Goal: Task Accomplishment & Management: Manage account settings

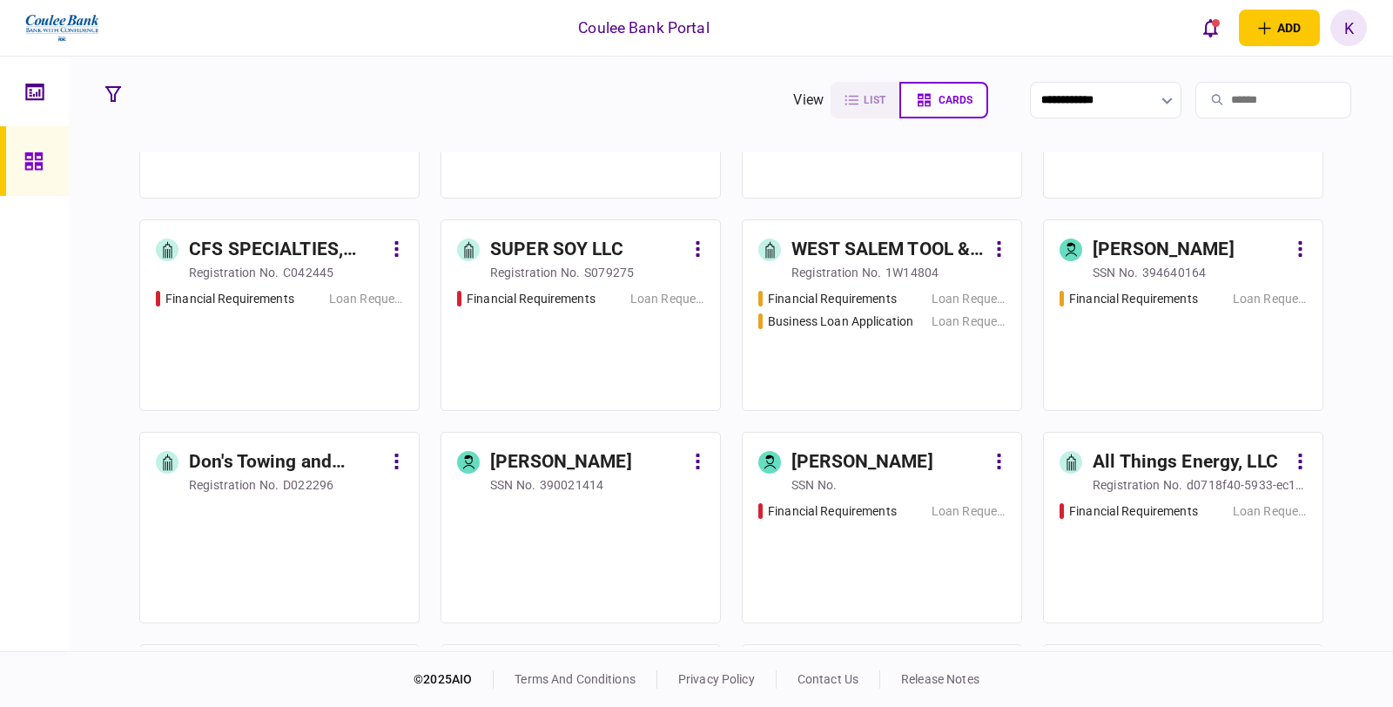
scroll to position [5707, 0]
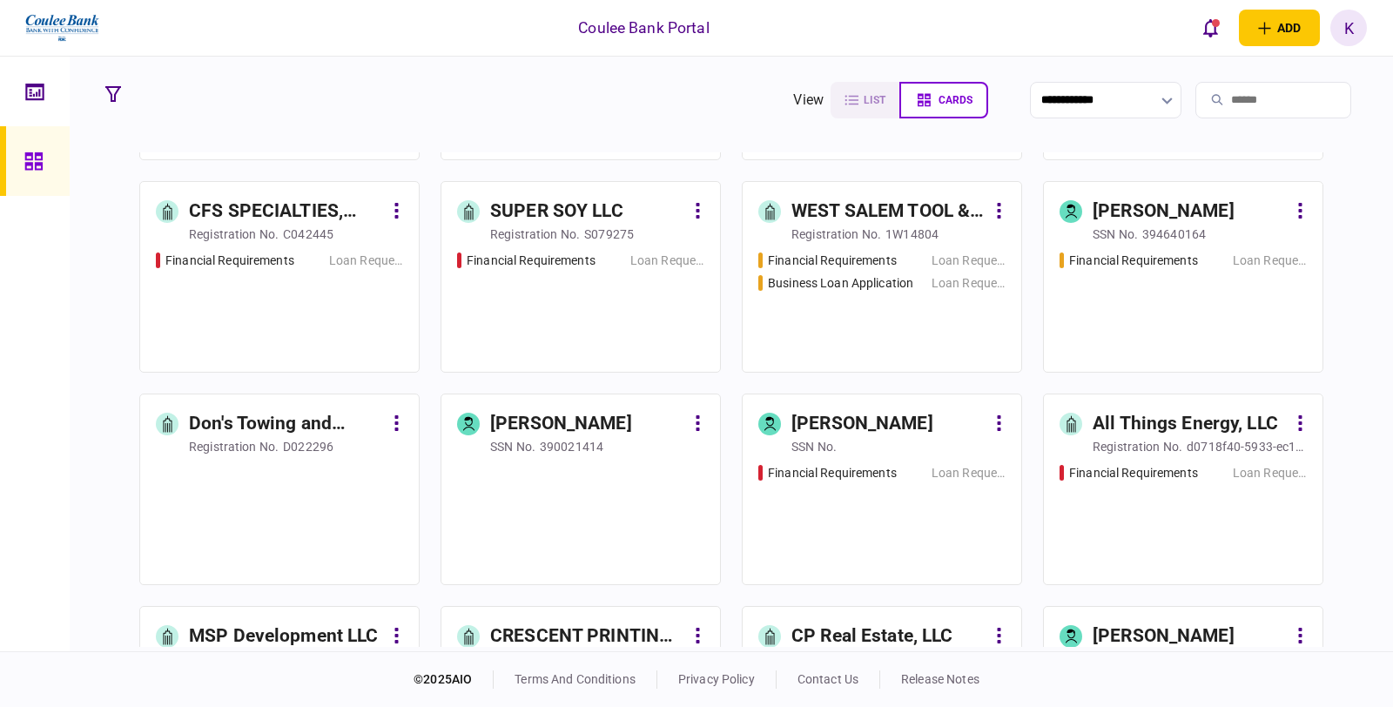
click at [871, 315] on div "Financial Requirements Loan Request Business Loan Application Loan Request" at bounding box center [881, 304] width 247 height 105
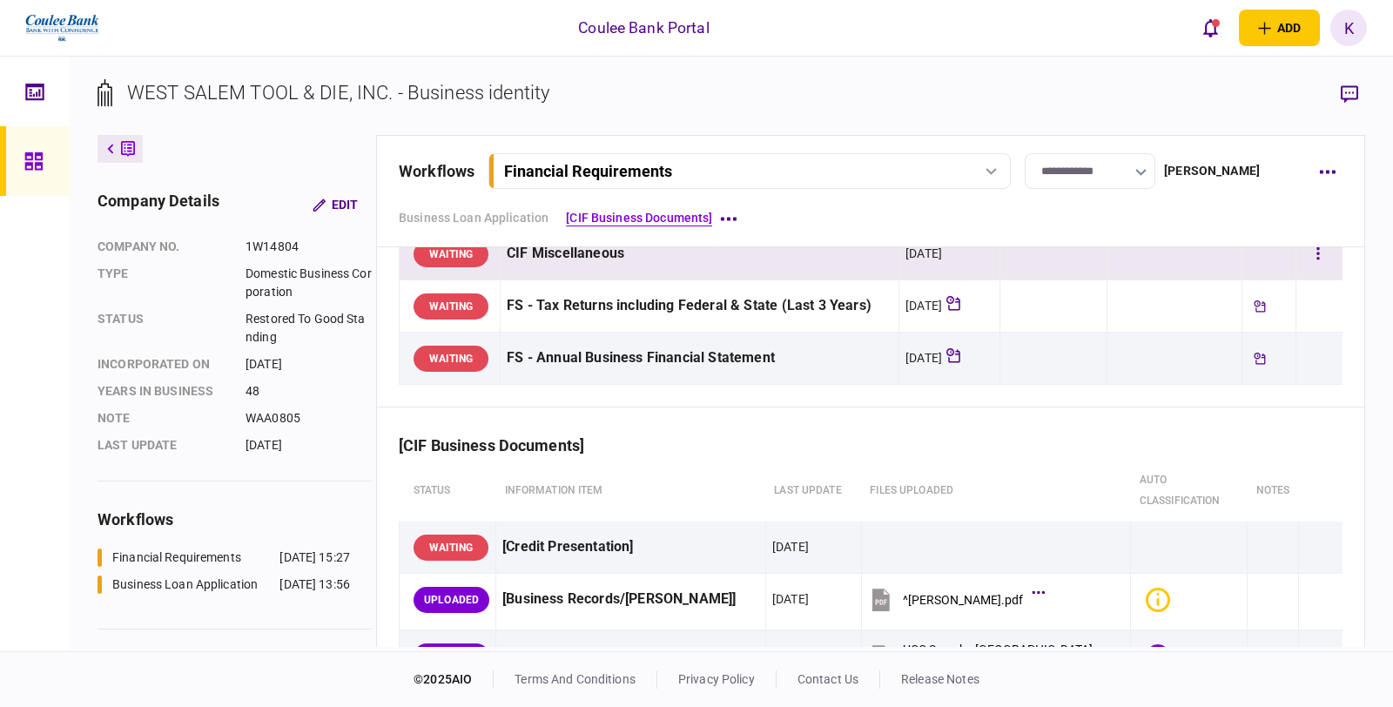
scroll to position [290, 0]
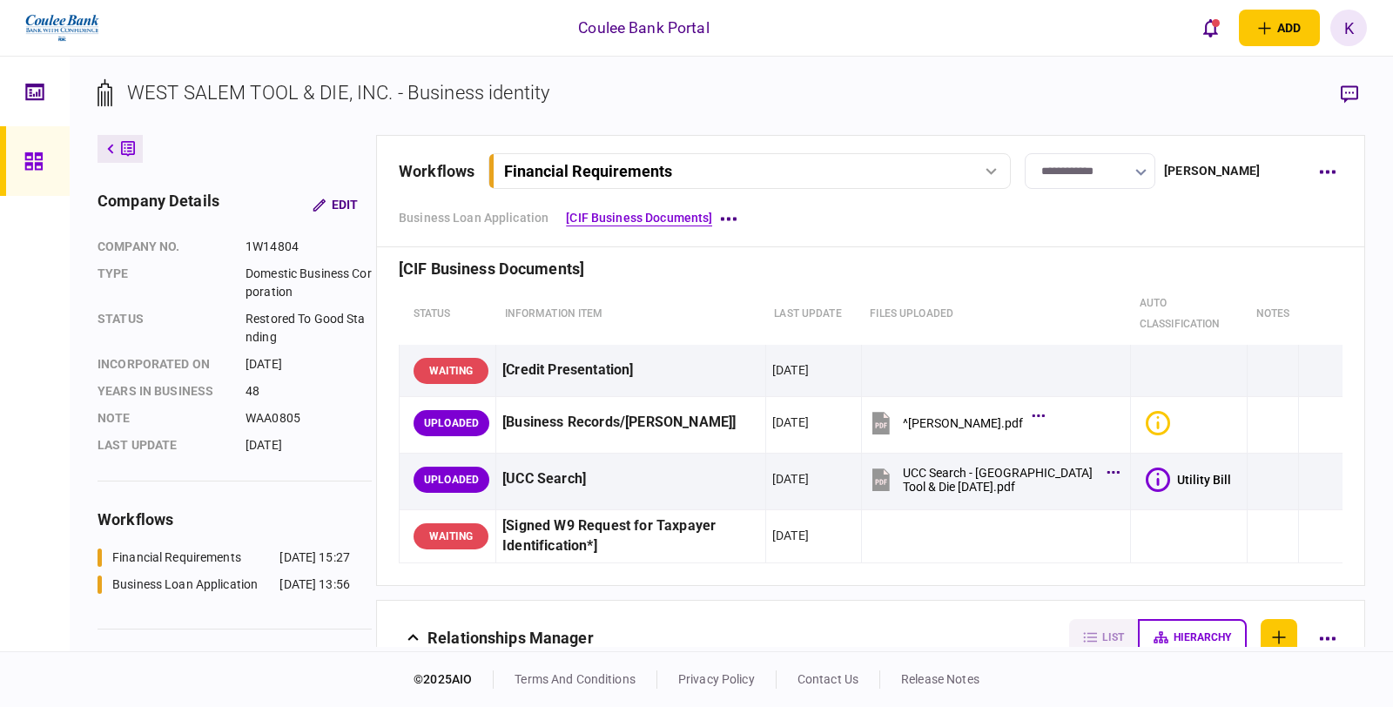
click at [999, 163] on div "Financial Requirements" at bounding box center [749, 171] width 510 height 18
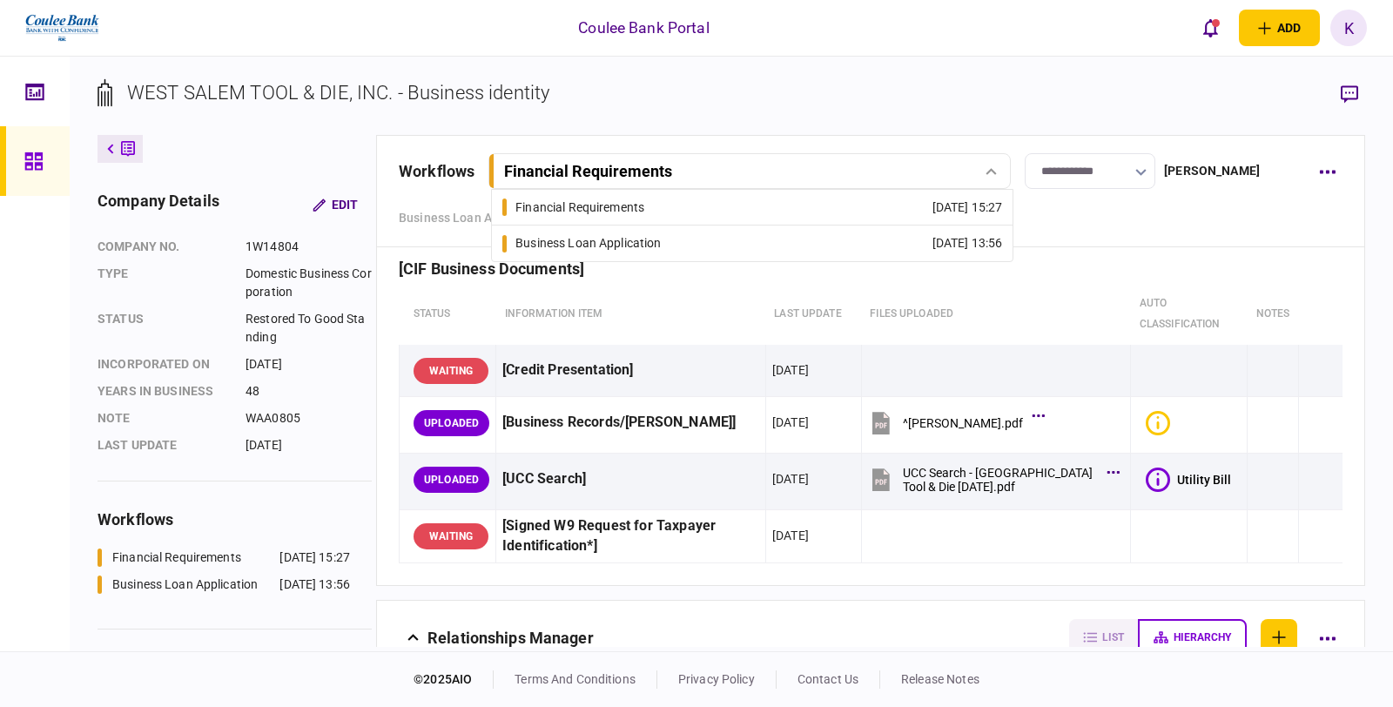
drag, startPoint x: 723, startPoint y: 244, endPoint x: 778, endPoint y: 283, distance: 67.4
click at [723, 244] on link "Business Loan Application [DATE] 13:56" at bounding box center [752, 243] width 500 height 36
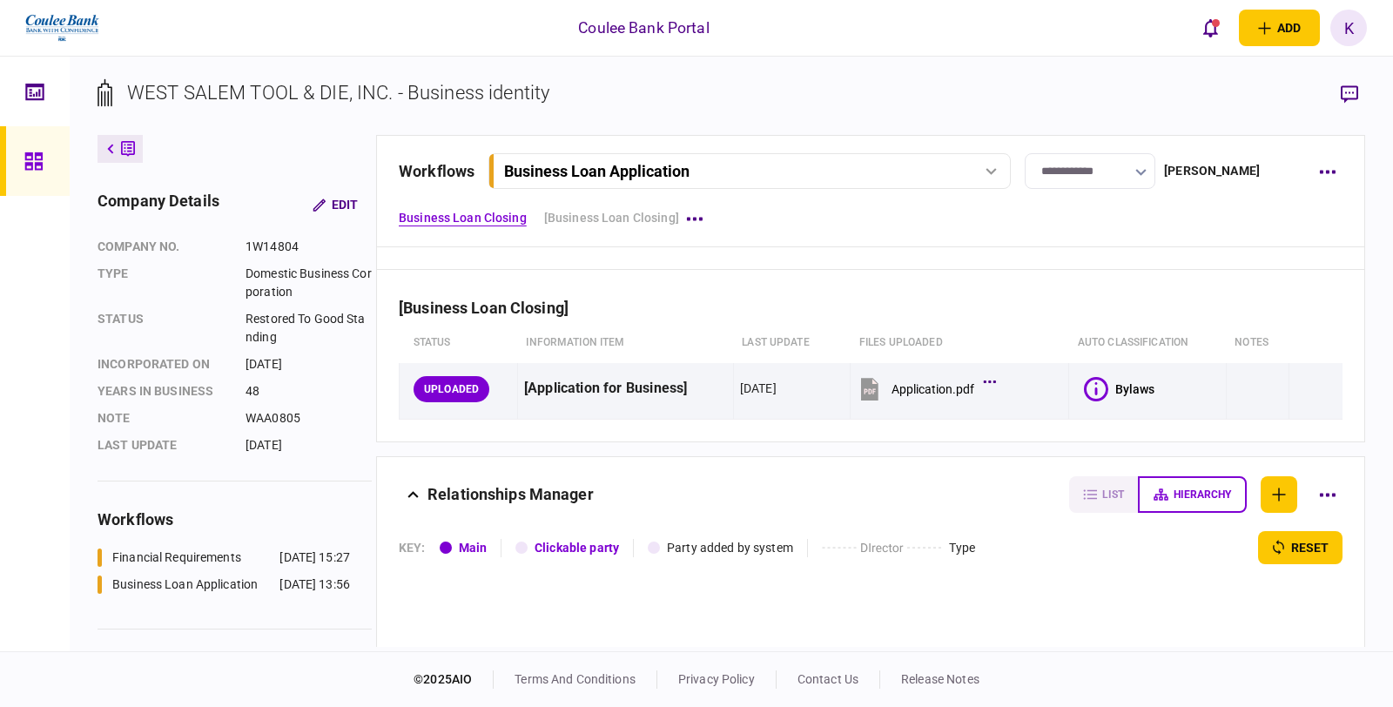
scroll to position [387, 0]
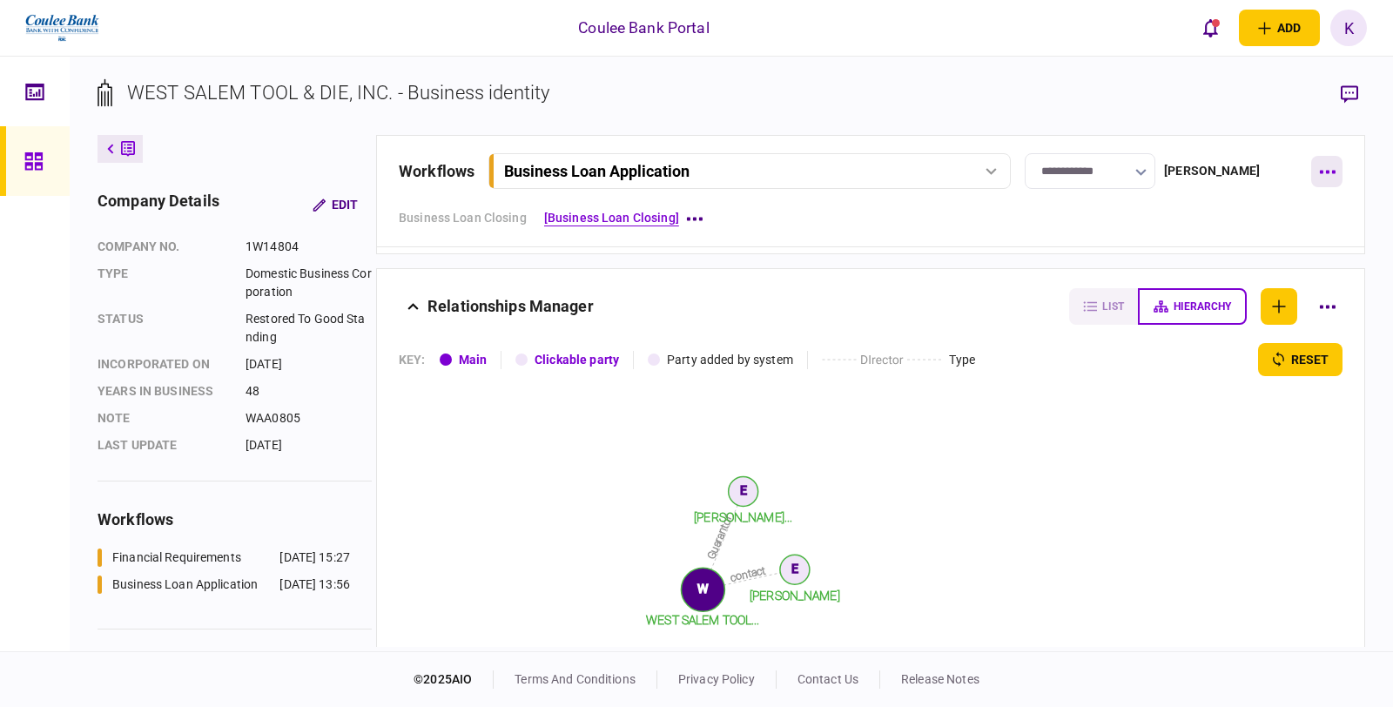
click at [1326, 170] on icon "button" at bounding box center [1327, 172] width 17 height 4
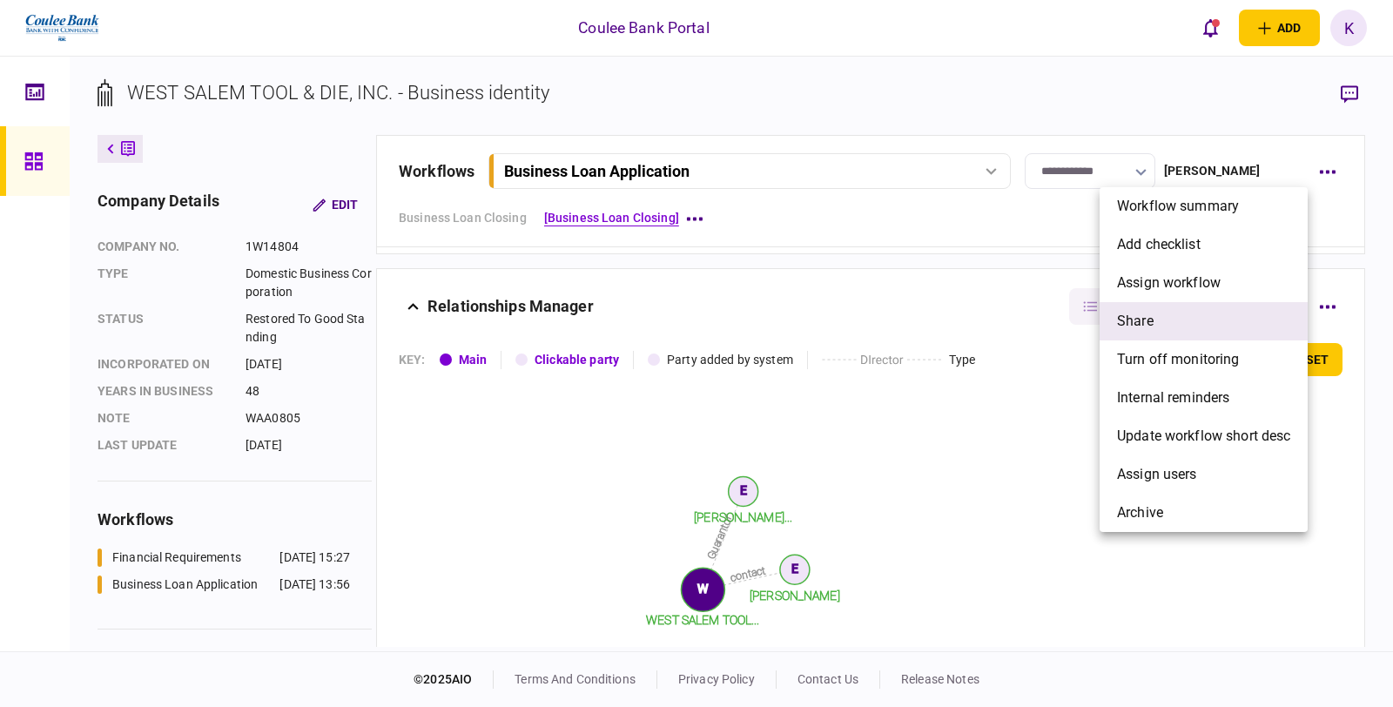
click at [1187, 313] on li "share" at bounding box center [1204, 321] width 208 height 38
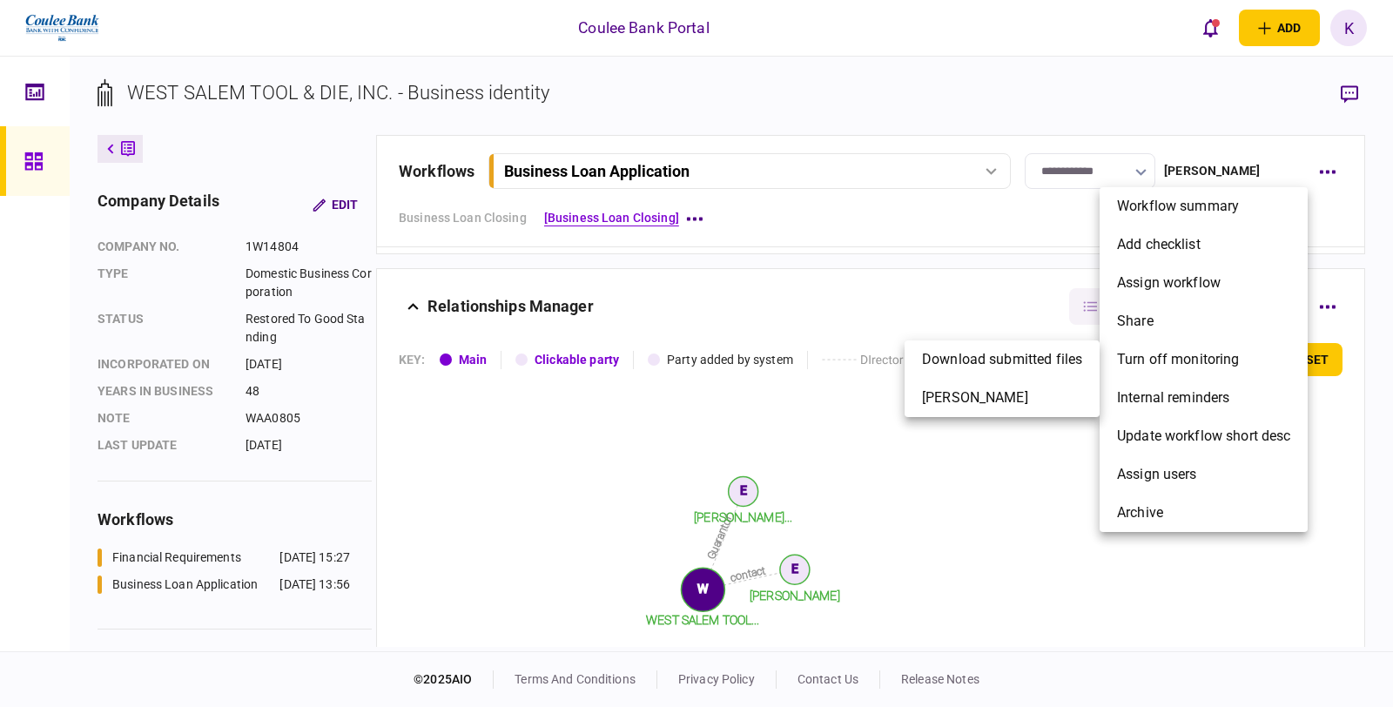
click at [987, 97] on div at bounding box center [696, 353] width 1393 height 707
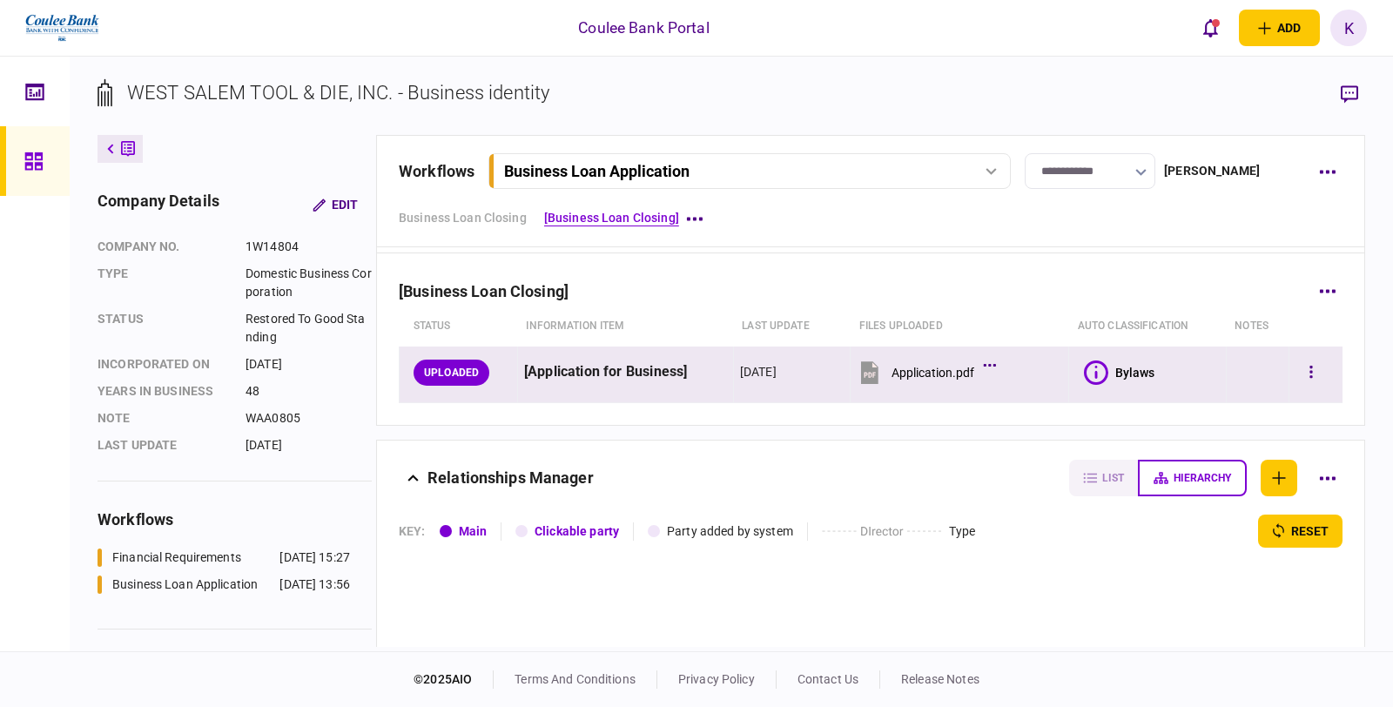
scroll to position [290, 0]
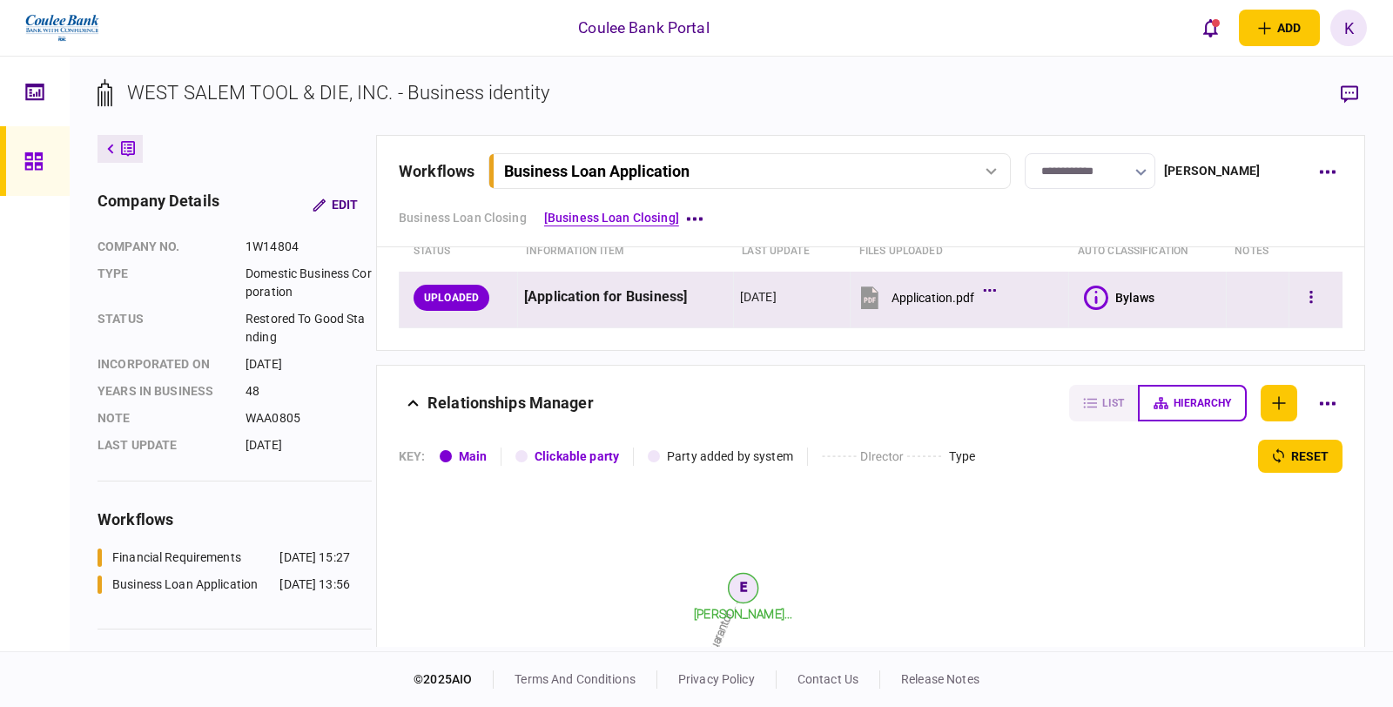
click at [877, 294] on icon at bounding box center [869, 297] width 17 height 23
click at [1301, 299] on button "button" at bounding box center [1310, 297] width 31 height 31
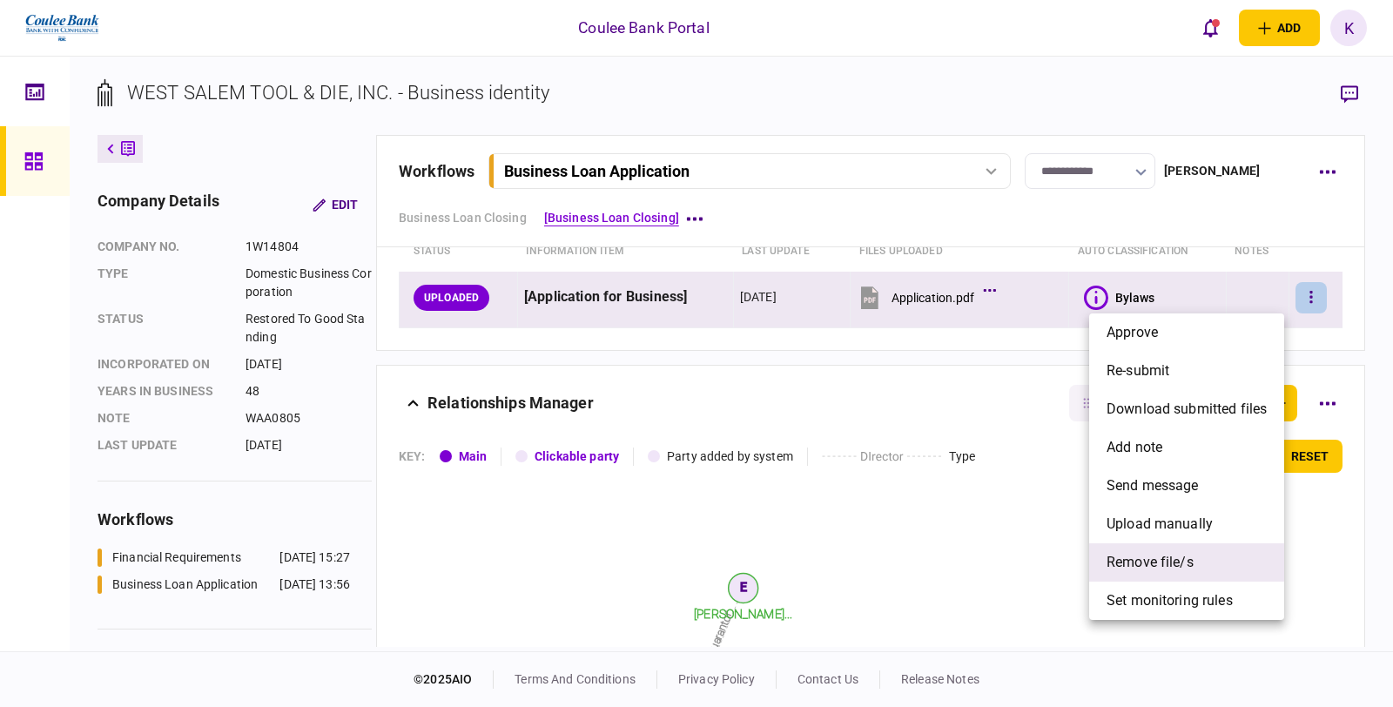
click at [1180, 563] on span "remove file/s" at bounding box center [1149, 562] width 87 height 21
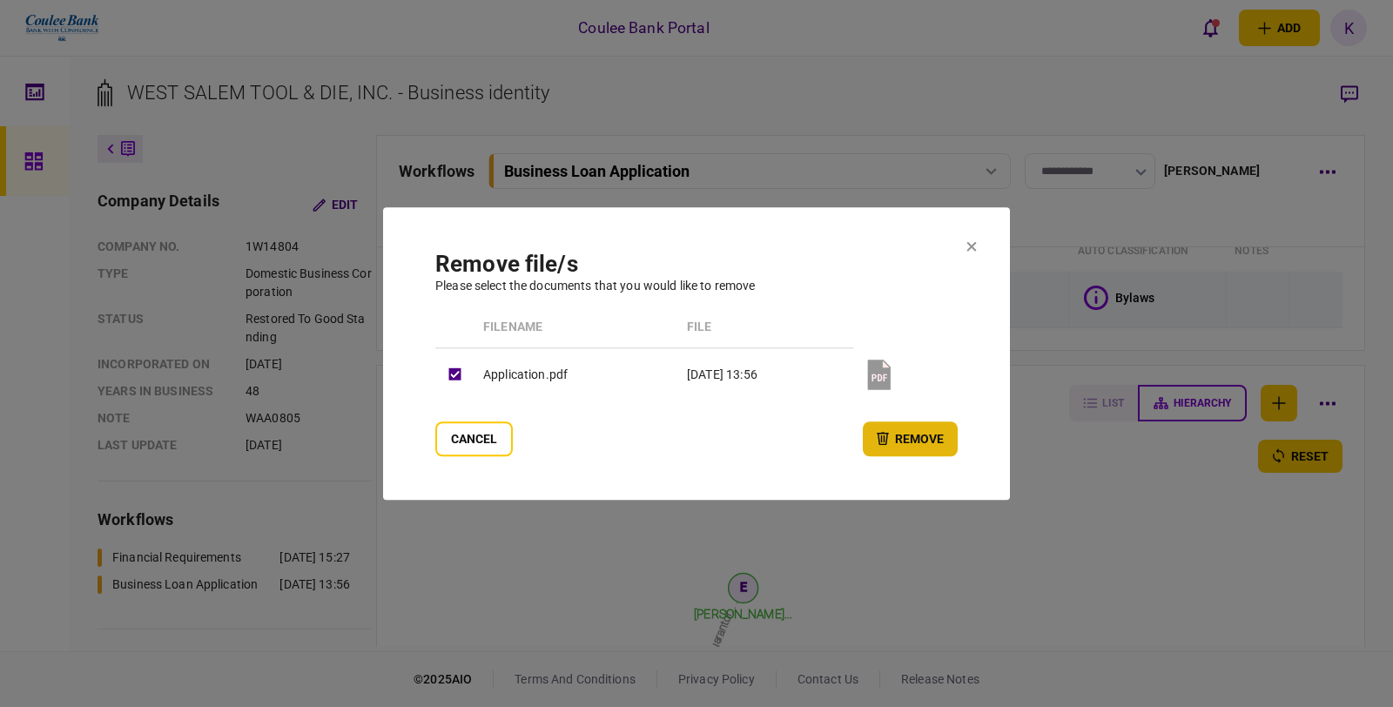
click at [925, 430] on button "remove" at bounding box center [910, 438] width 95 height 35
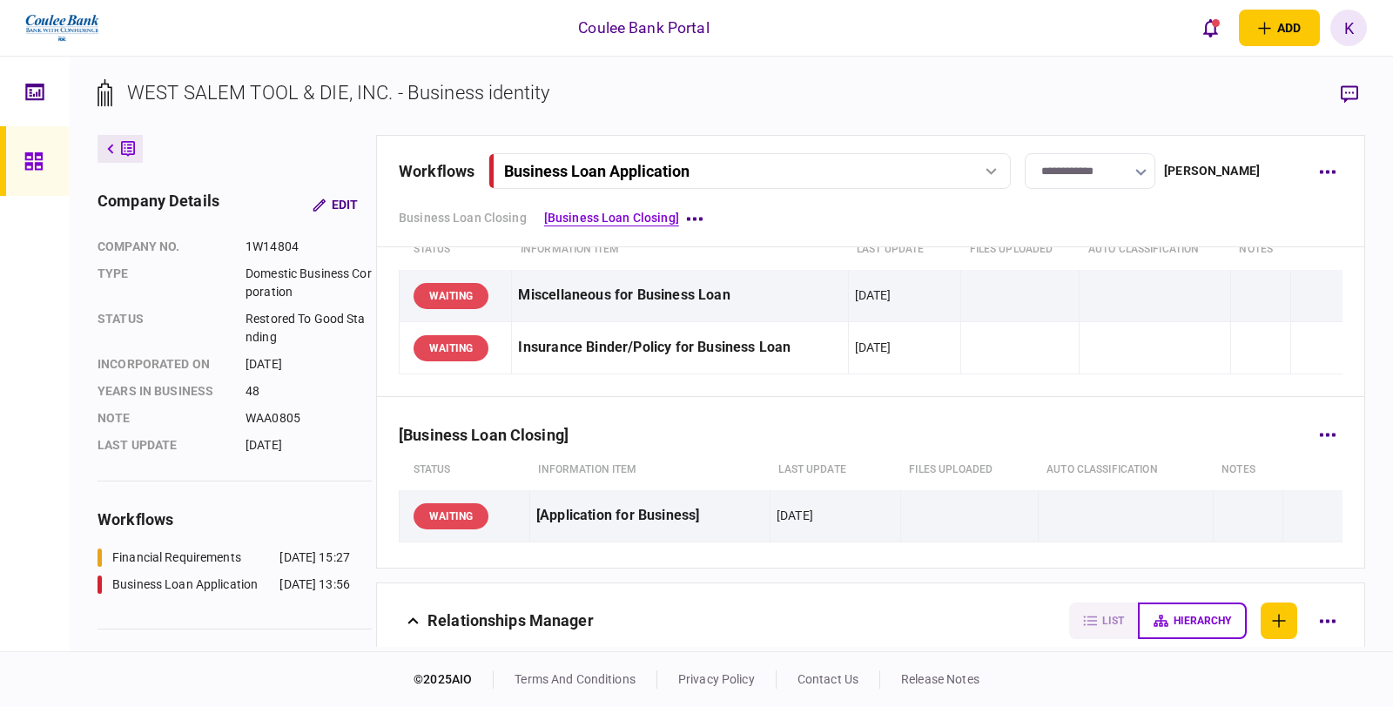
scroll to position [0, 0]
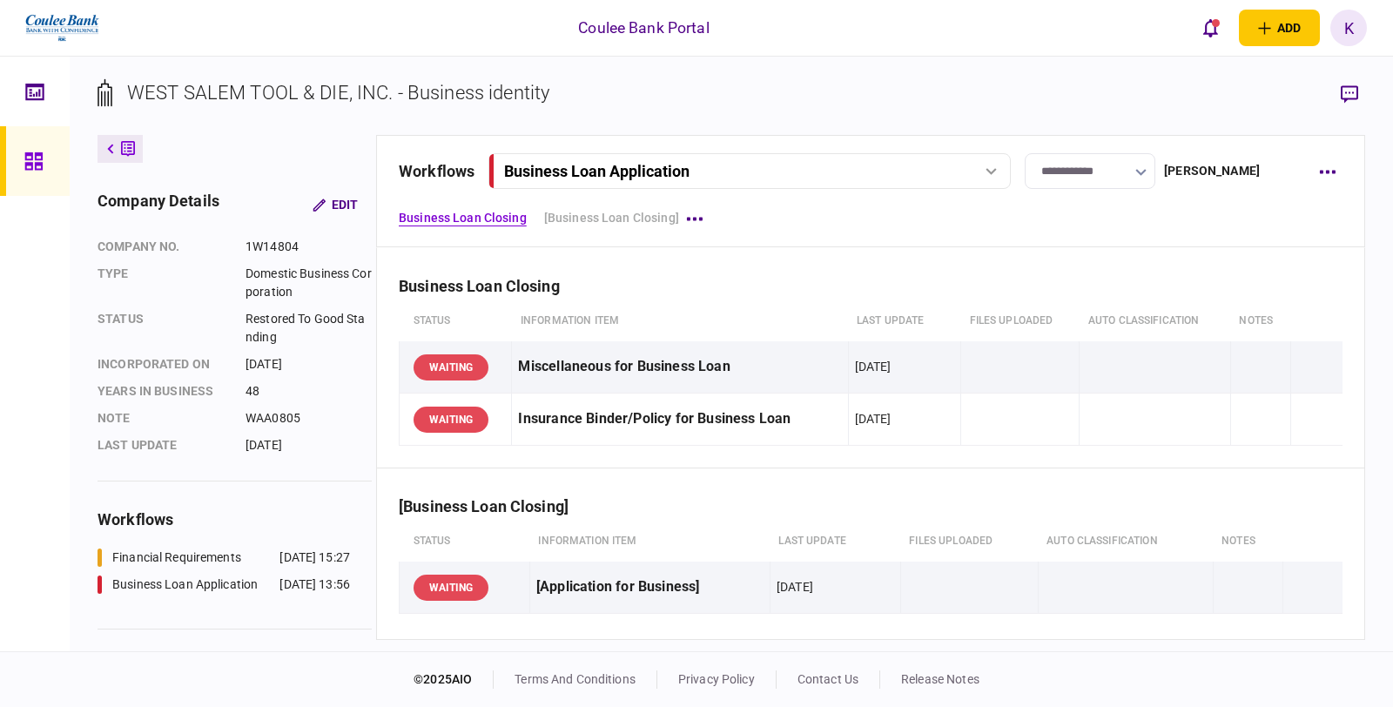
click at [463, 214] on link "Business Loan Closing" at bounding box center [463, 218] width 128 height 18
click at [1004, 166] on div "Business Loan Application" at bounding box center [749, 171] width 510 height 18
click at [608, 207] on div "Financial Requirements" at bounding box center [579, 207] width 129 height 18
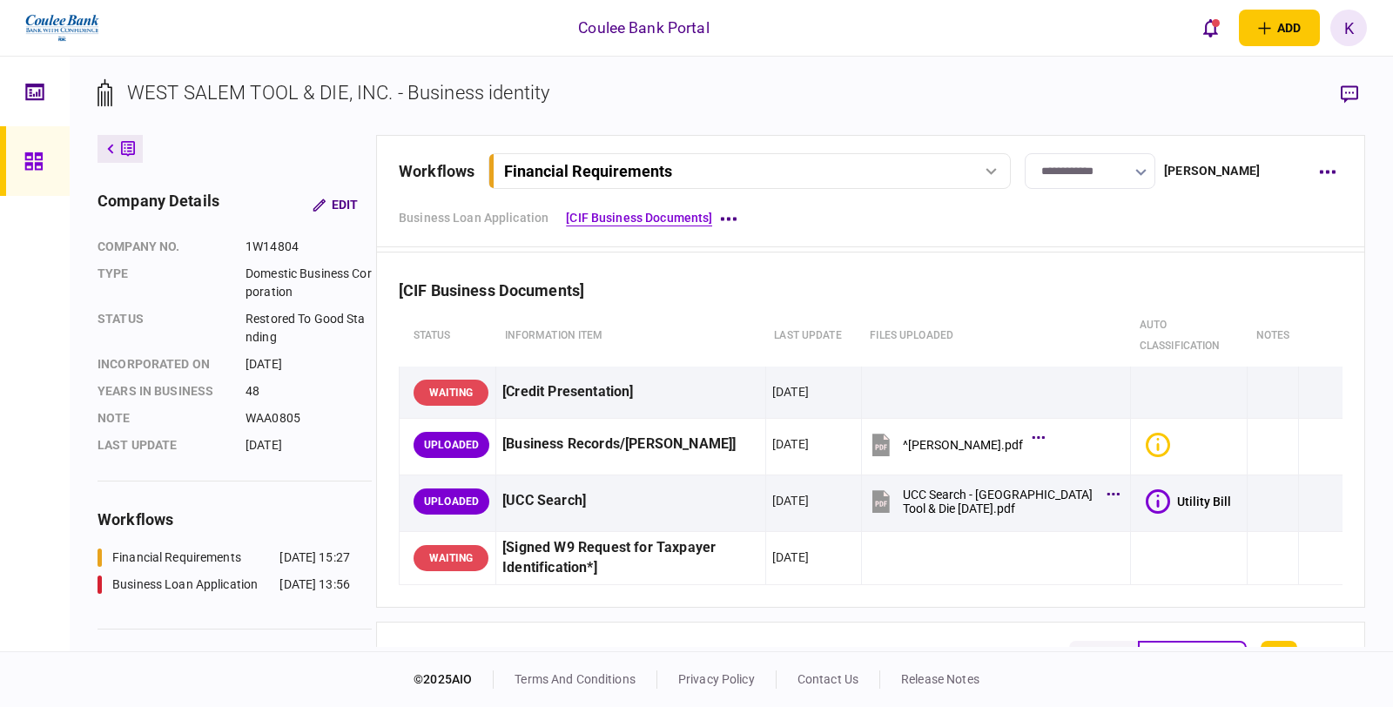
scroll to position [290, 0]
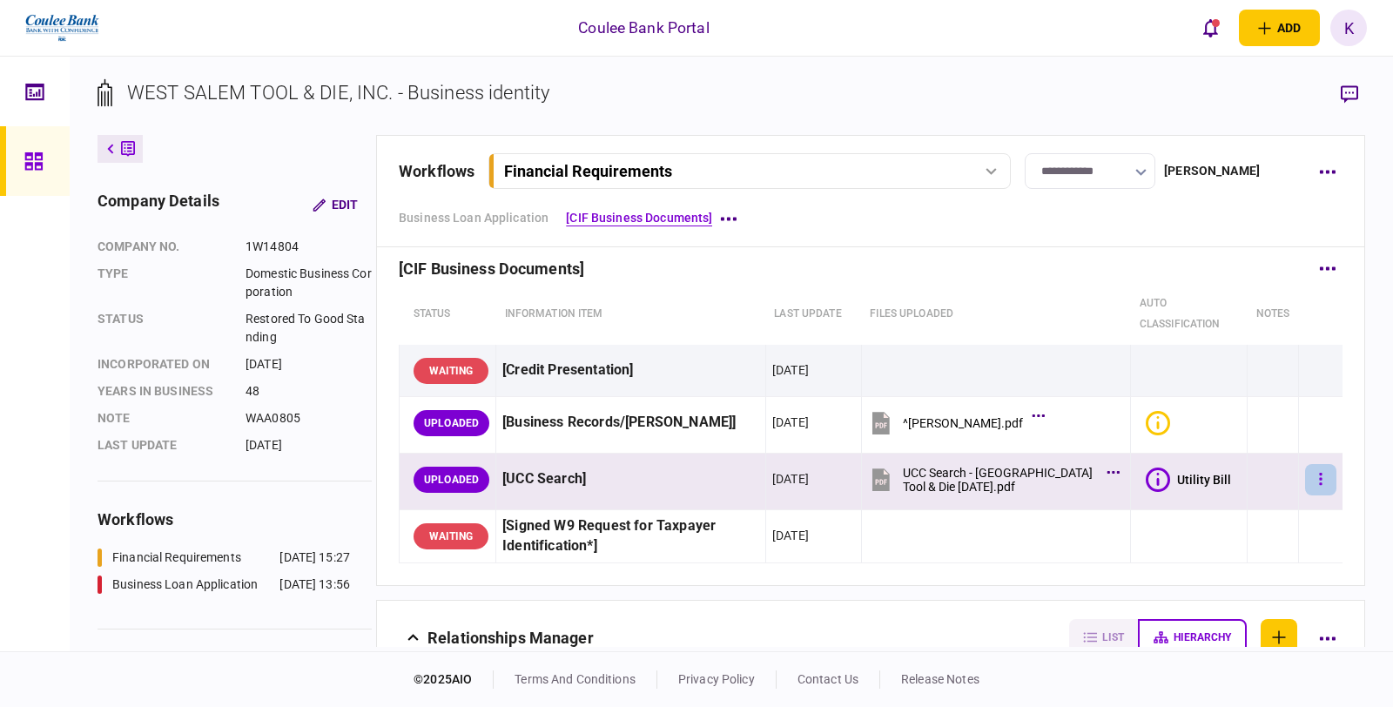
click at [1315, 477] on button "button" at bounding box center [1320, 479] width 31 height 31
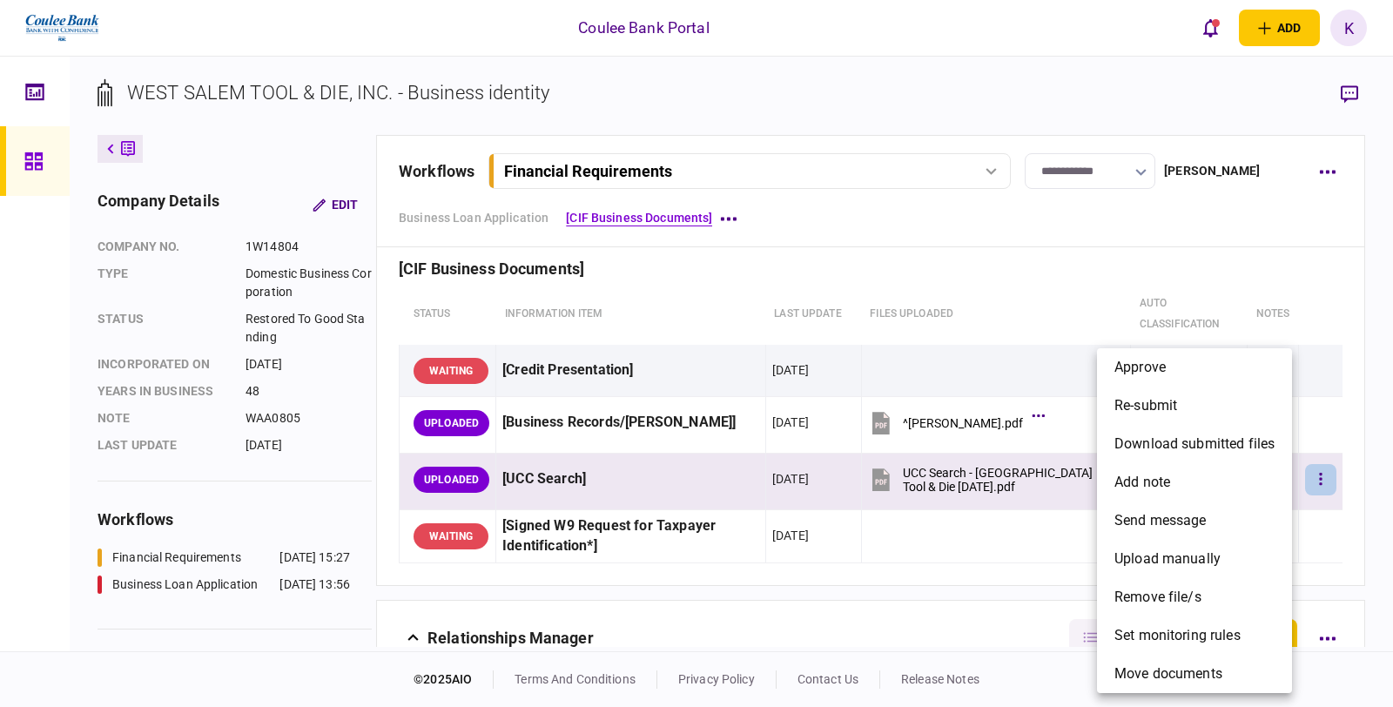
drag, startPoint x: 1006, startPoint y: 257, endPoint x: 893, endPoint y: 543, distance: 308.0
click at [1006, 257] on div at bounding box center [696, 353] width 1393 height 707
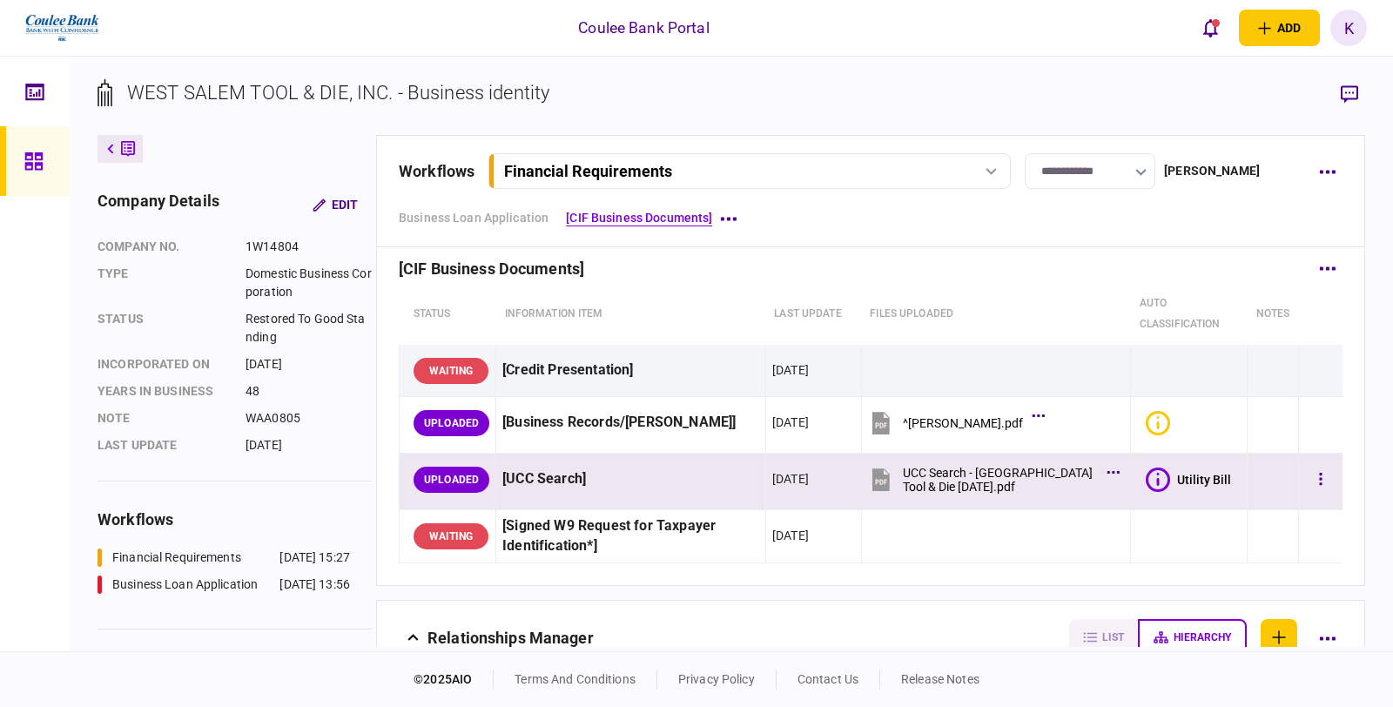
click at [872, 474] on icon at bounding box center [880, 479] width 17 height 23
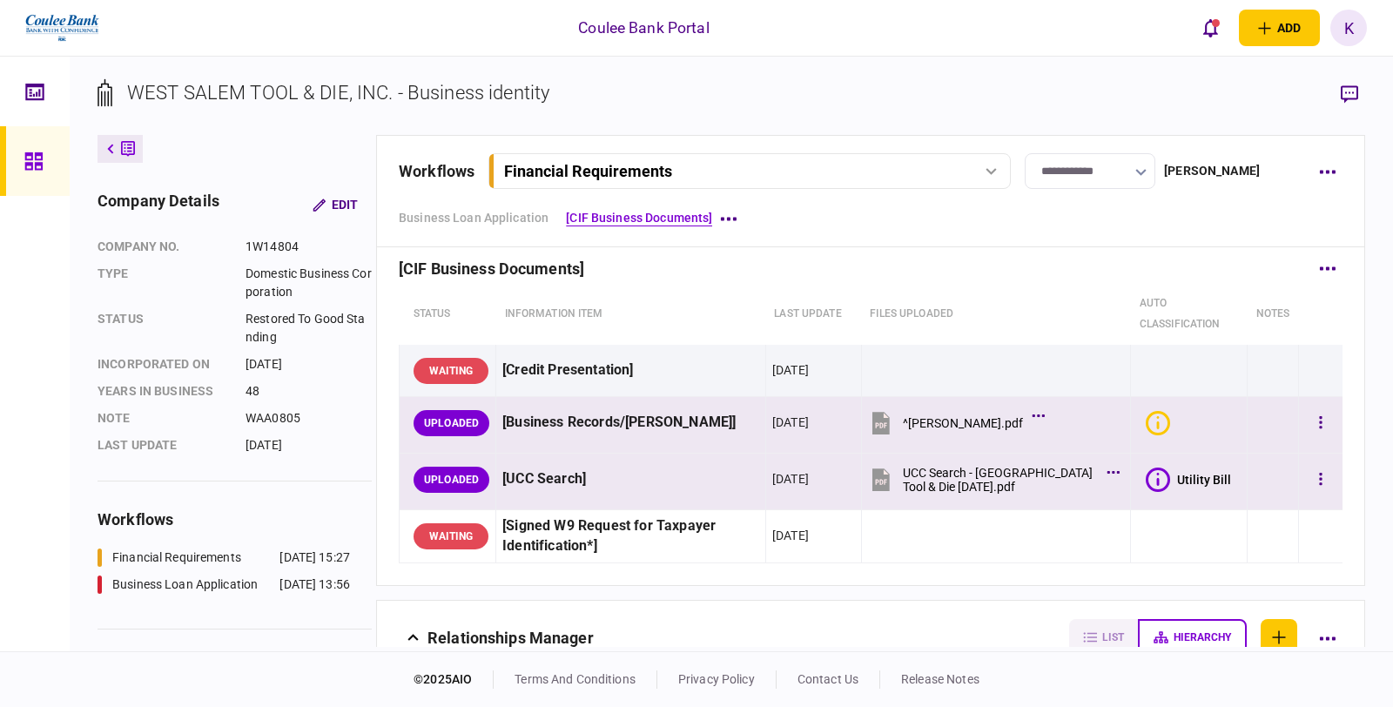
click at [875, 423] on icon at bounding box center [880, 424] width 11 height 5
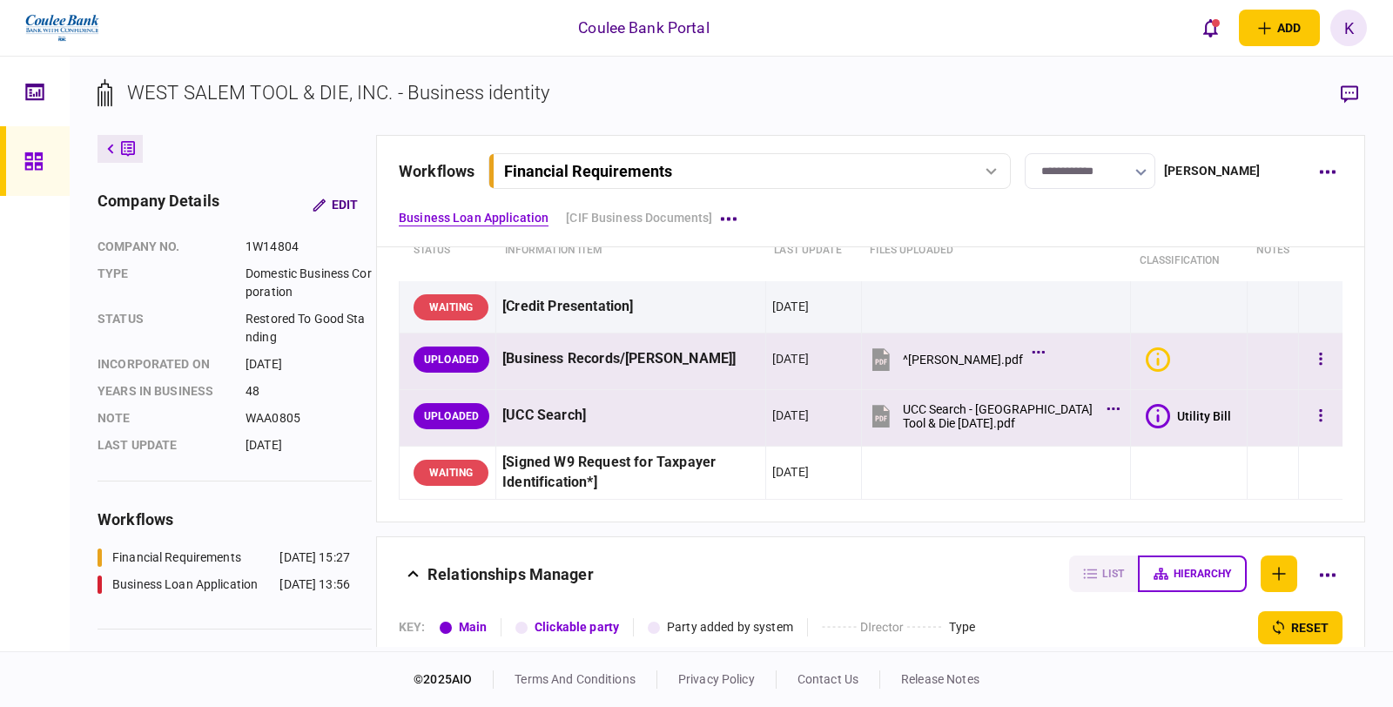
scroll to position [0, 0]
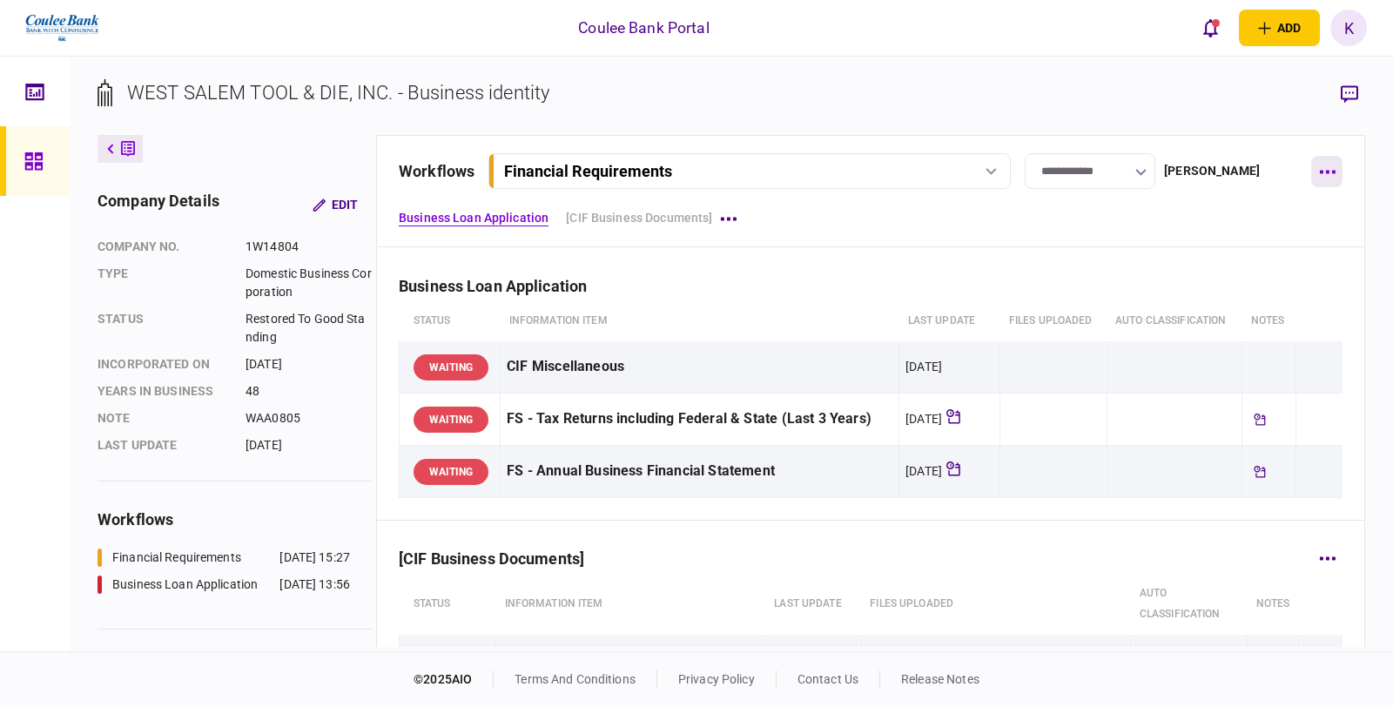
click at [1335, 170] on button "button" at bounding box center [1326, 171] width 31 height 31
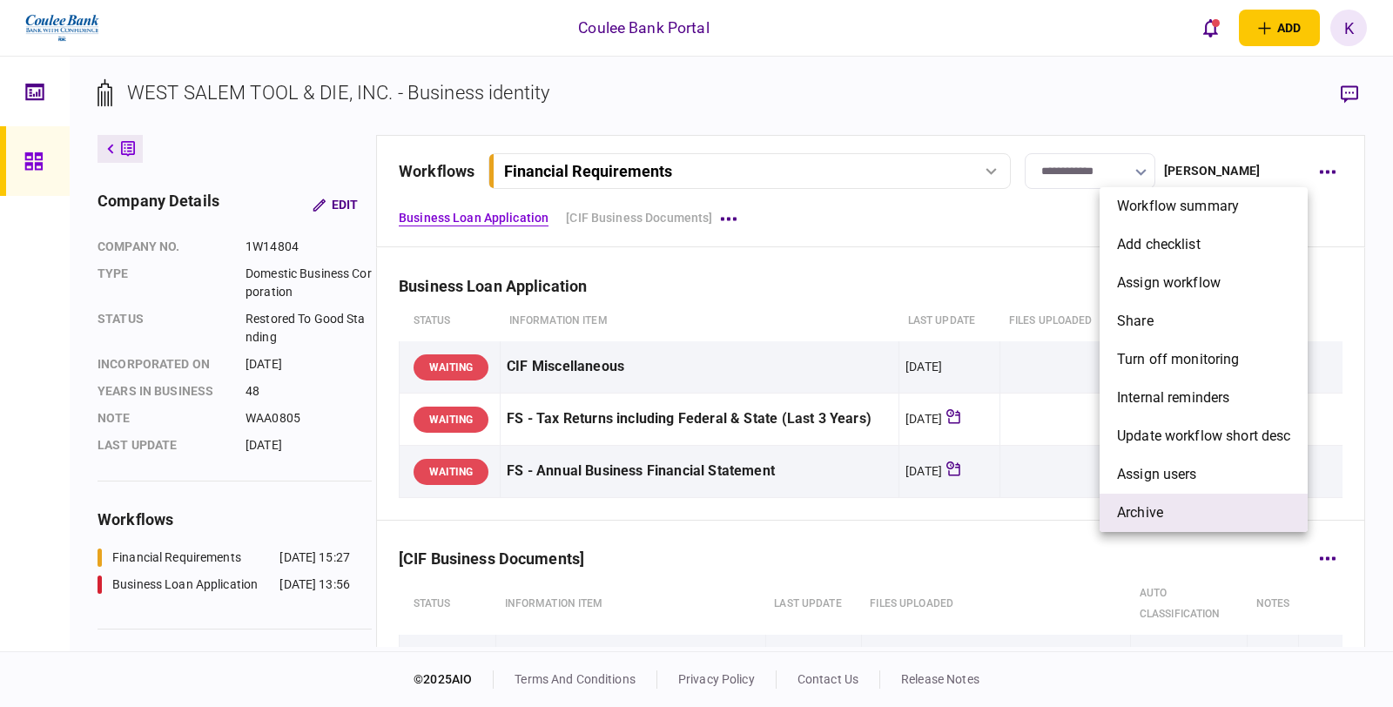
click at [1200, 501] on li "archive" at bounding box center [1204, 513] width 208 height 38
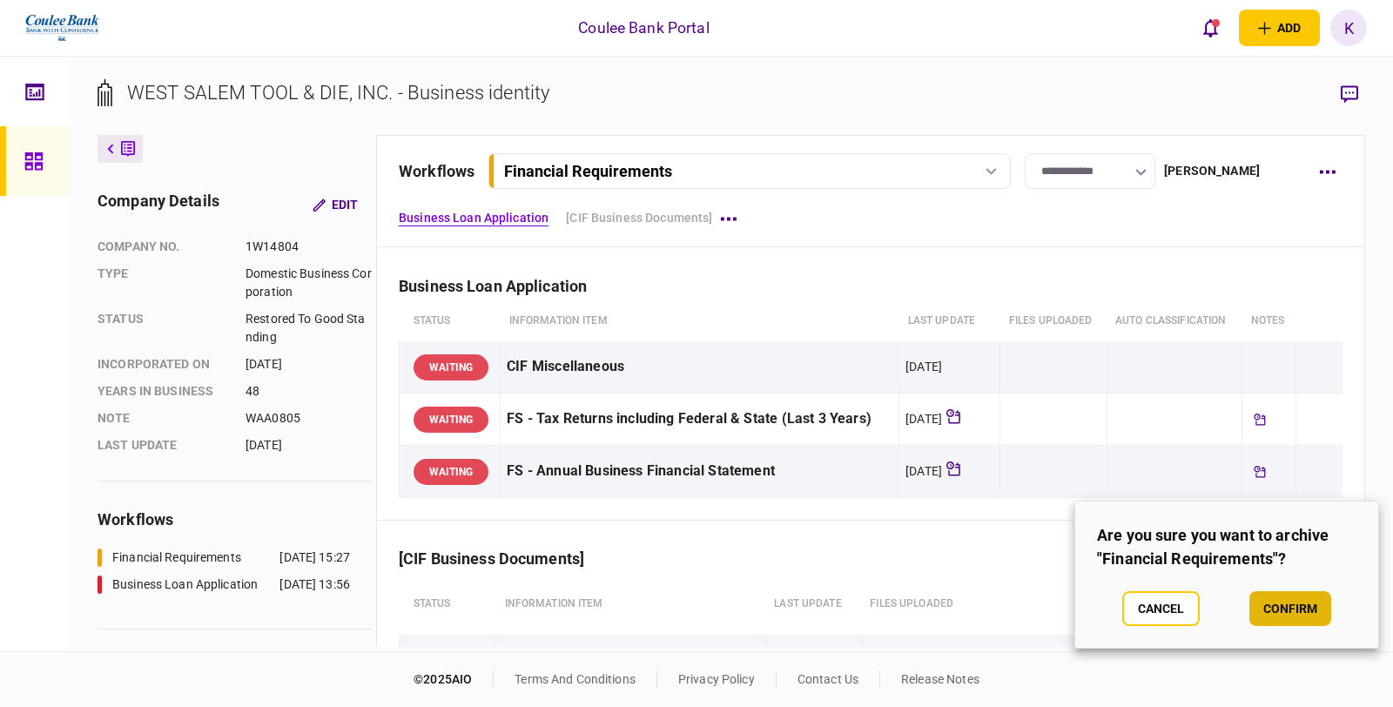
click at [1308, 606] on button "confirm" at bounding box center [1290, 608] width 82 height 35
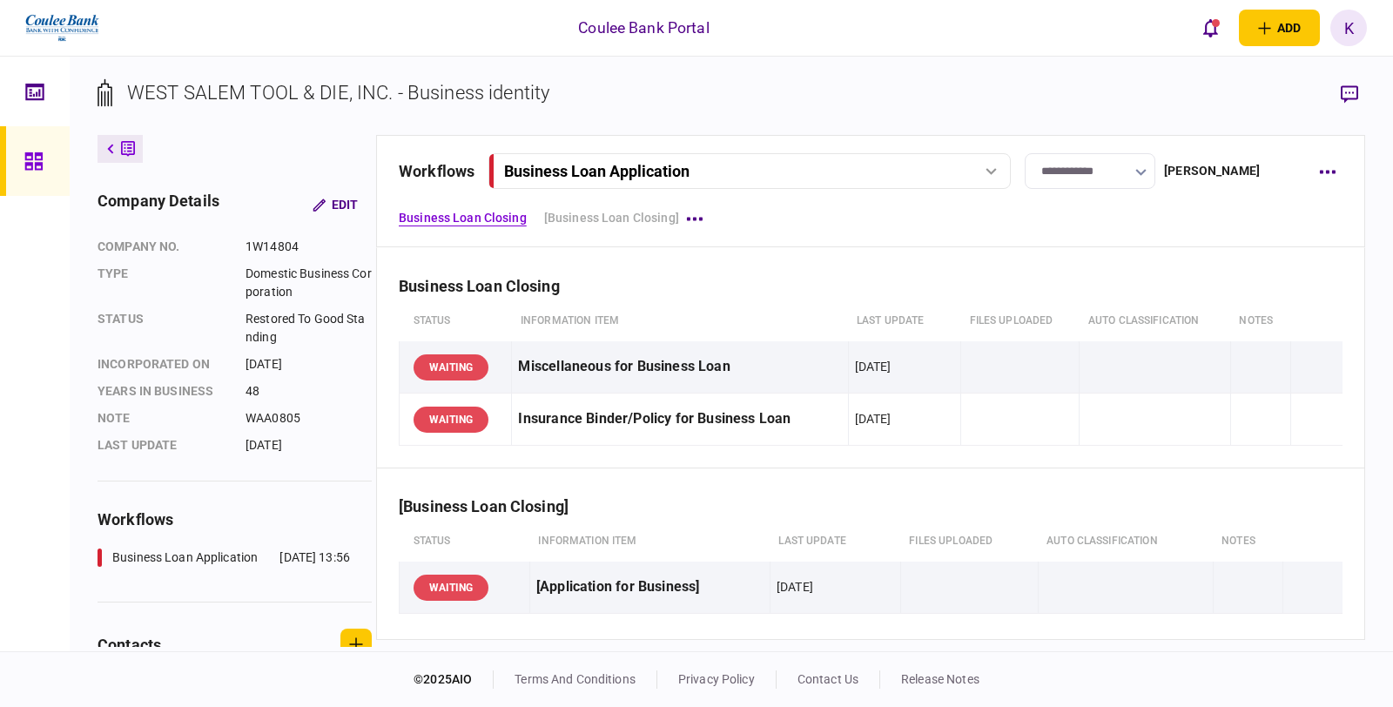
click at [31, 164] on icon at bounding box center [32, 160] width 17 height 17
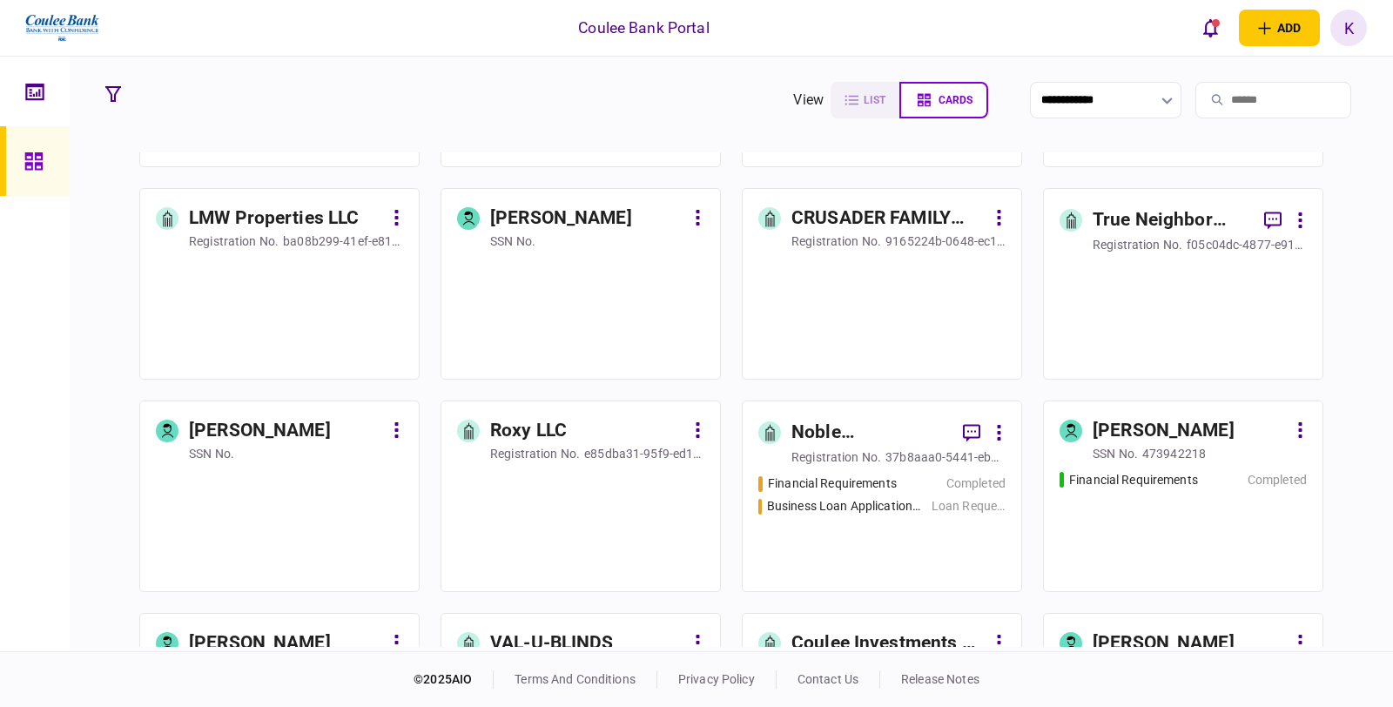
scroll to position [1547, 0]
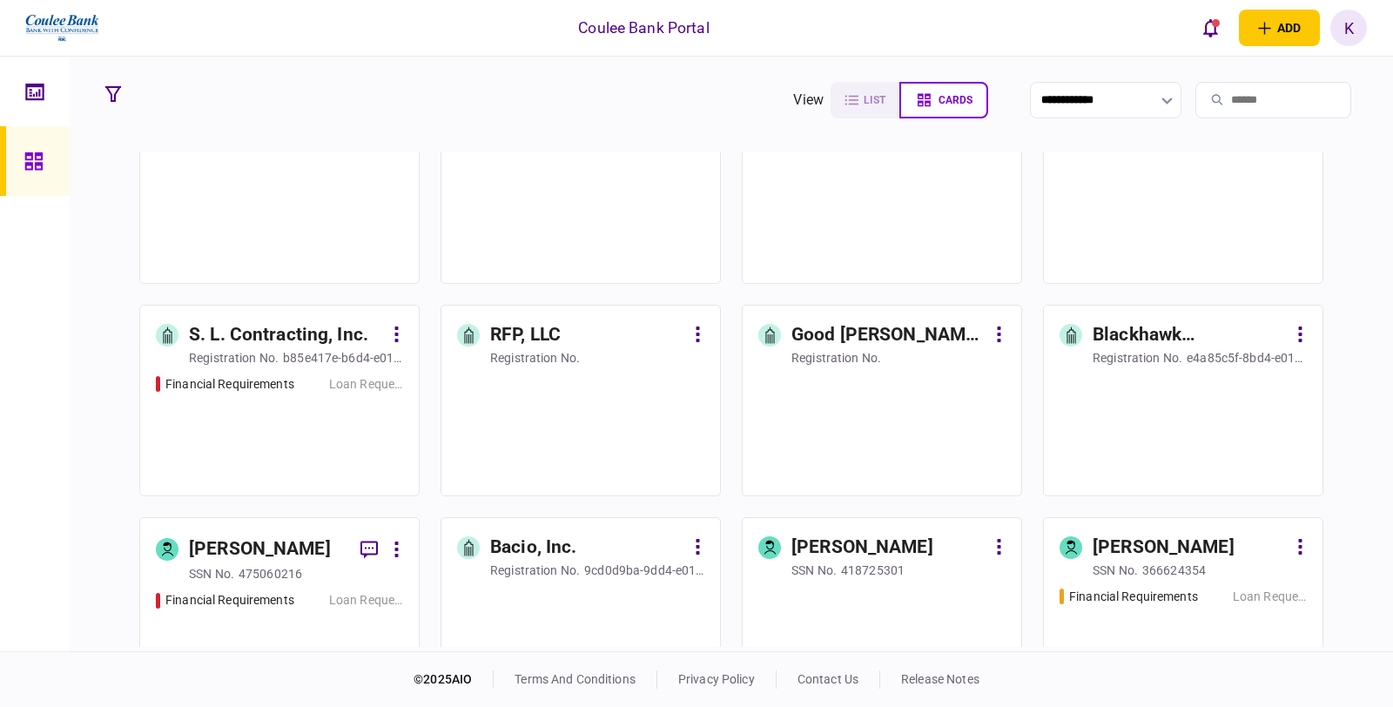
click at [272, 414] on div "Financial Requirements Loan Request" at bounding box center [279, 427] width 247 height 105
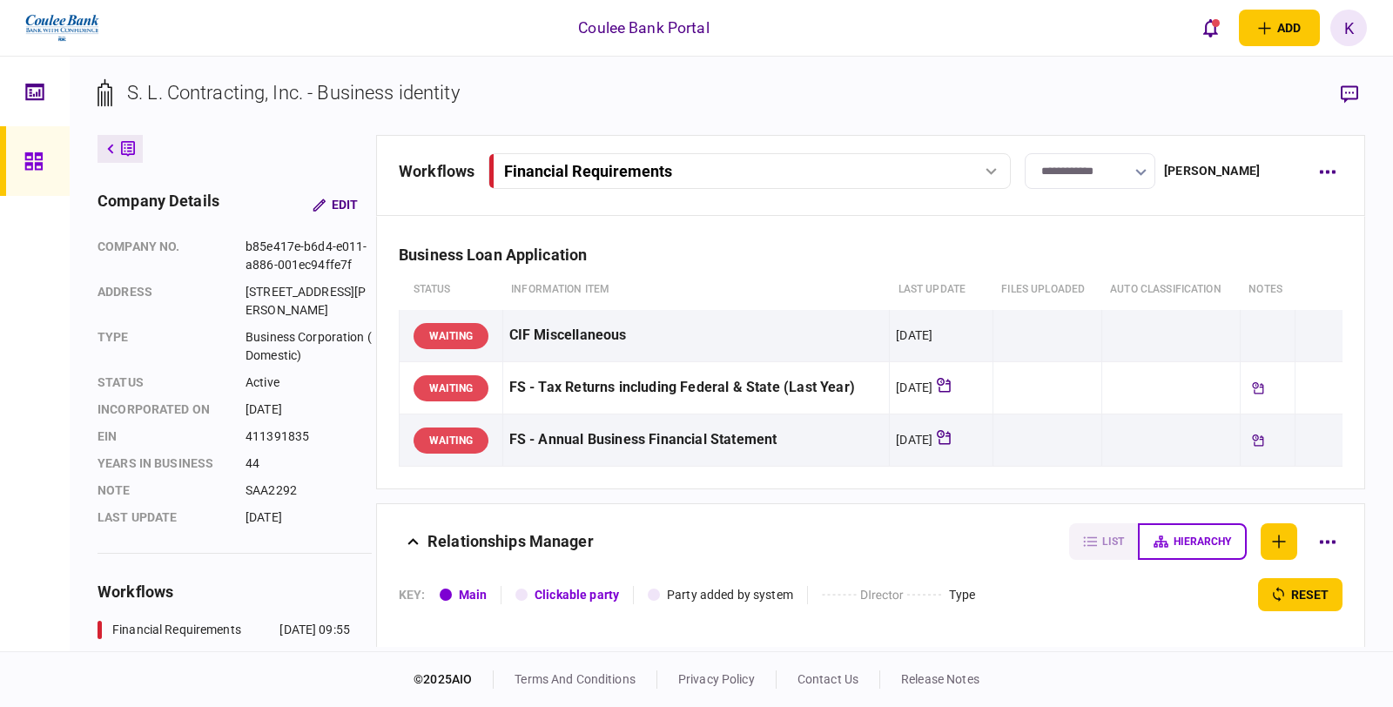
click at [982, 168] on div at bounding box center [991, 171] width 26 height 7
click at [602, 205] on div "Financial Requirements" at bounding box center [579, 207] width 129 height 18
click at [1322, 164] on button "button" at bounding box center [1326, 171] width 31 height 31
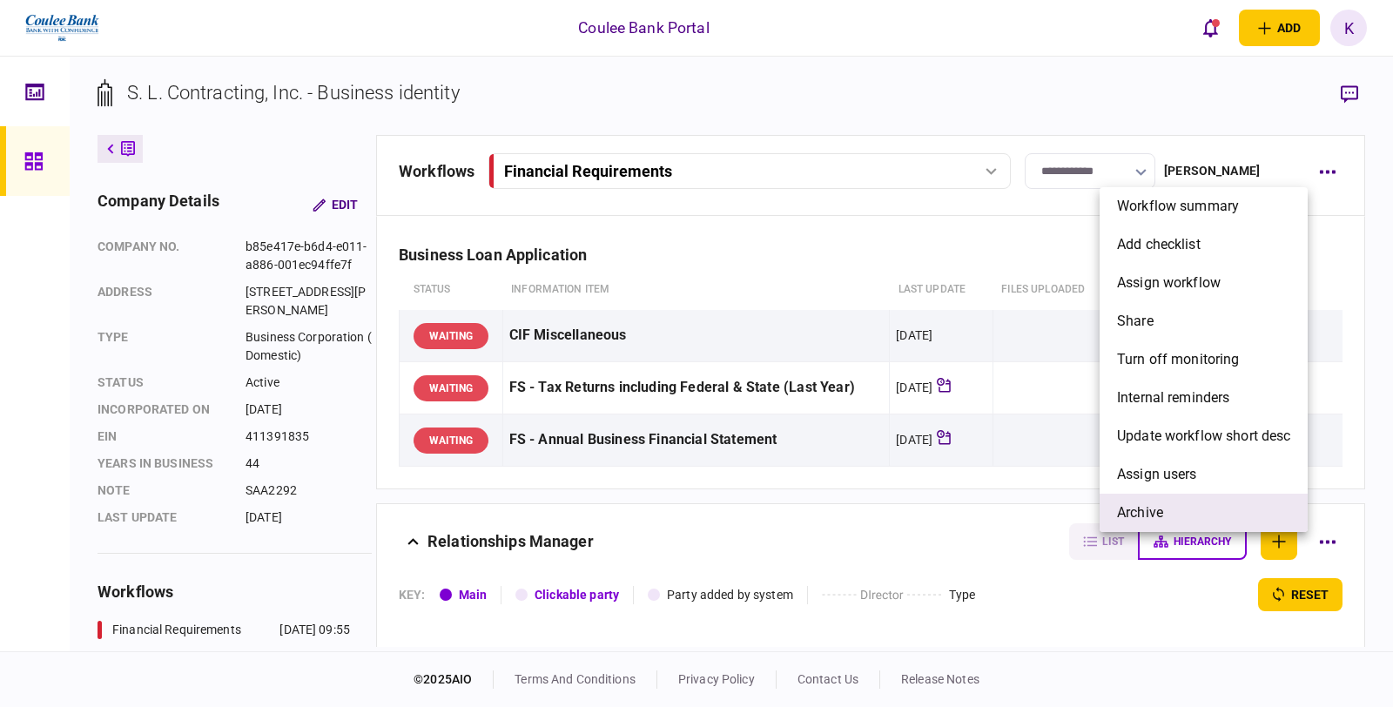
click at [1151, 512] on span "archive" at bounding box center [1140, 512] width 46 height 21
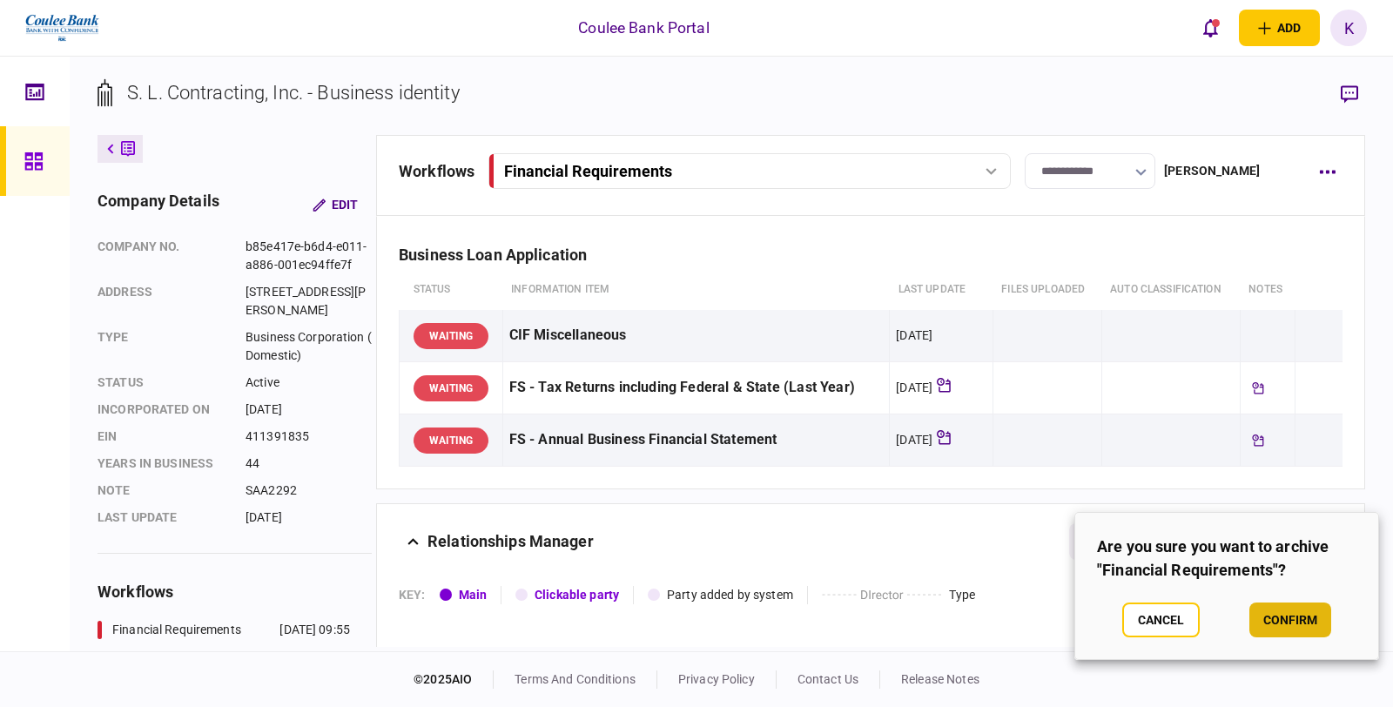
click at [1290, 623] on button "confirm" at bounding box center [1290, 619] width 82 height 35
